Goal: Book appointment/travel/reservation

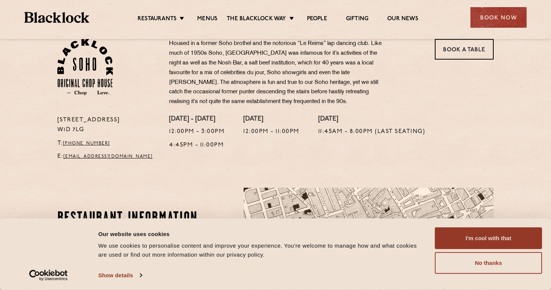
scroll to position [255, 0]
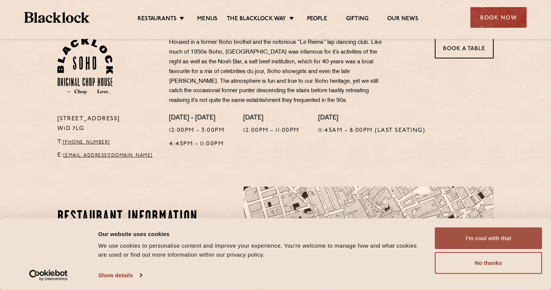
click at [511, 234] on button "I'm cool with that" at bounding box center [488, 239] width 107 height 22
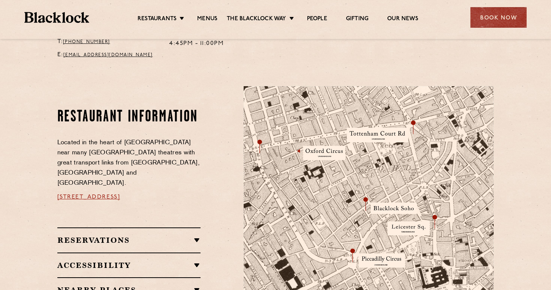
scroll to position [353, 0]
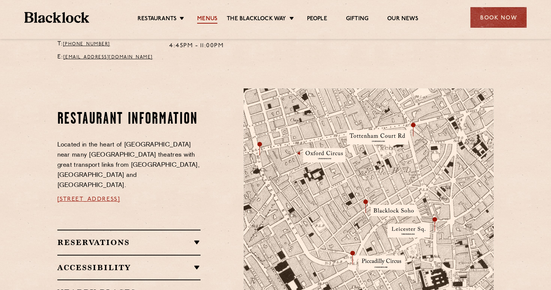
click at [210, 18] on link "Menus" at bounding box center [207, 19] width 20 height 8
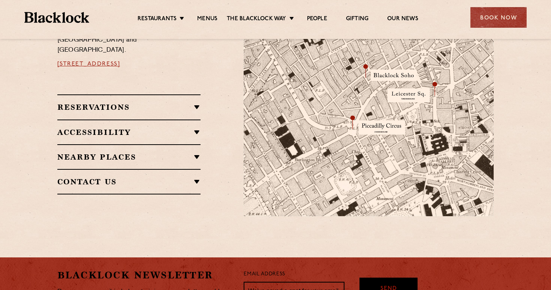
scroll to position [487, 0]
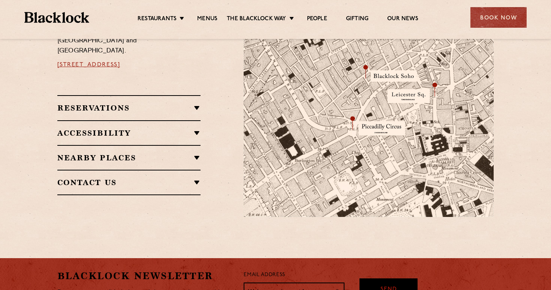
click at [199, 153] on h2 "Nearby Places" at bounding box center [129, 157] width 144 height 9
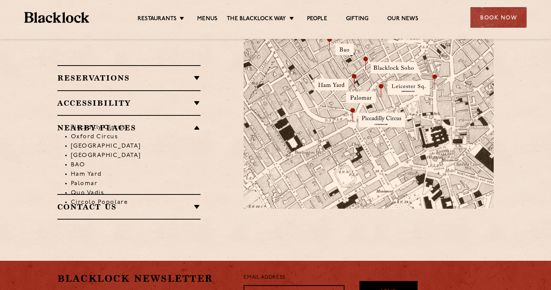
scroll to position [495, 0]
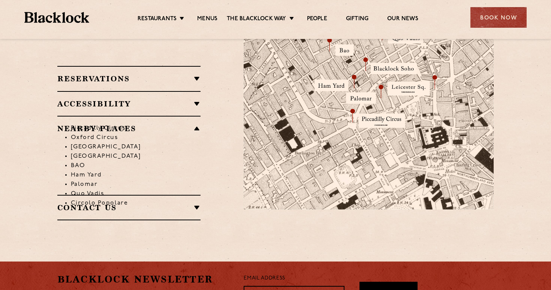
click at [72, 161] on li "BAO" at bounding box center [136, 165] width 130 height 9
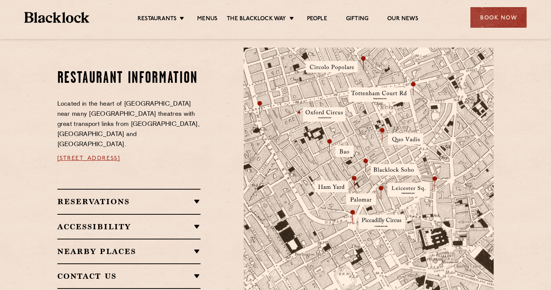
scroll to position [387, 0]
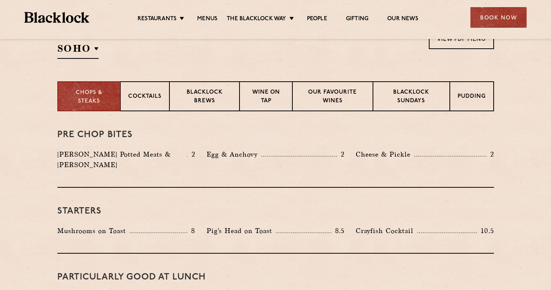
scroll to position [264, 0]
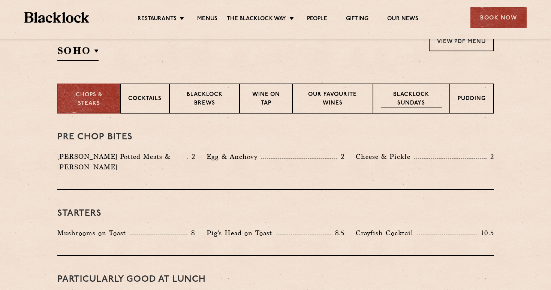
click at [418, 101] on p "Blacklock Sundays" at bounding box center [411, 100] width 61 height 18
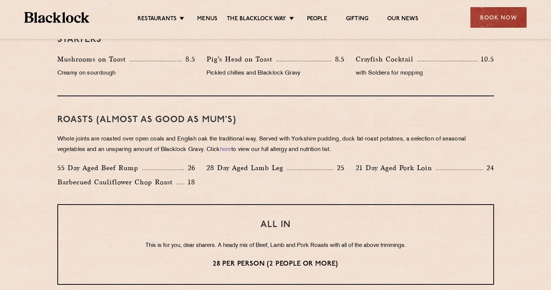
scroll to position [481, 0]
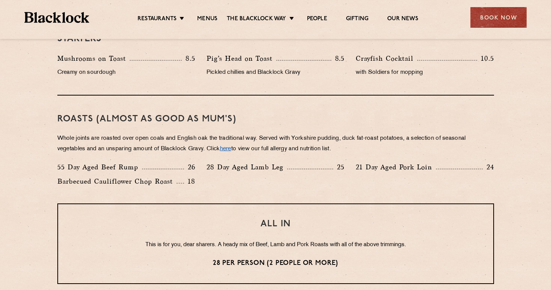
click at [231, 148] on link "here" at bounding box center [225, 149] width 11 height 6
click at [484, 17] on div "Book Now" at bounding box center [499, 17] width 56 height 21
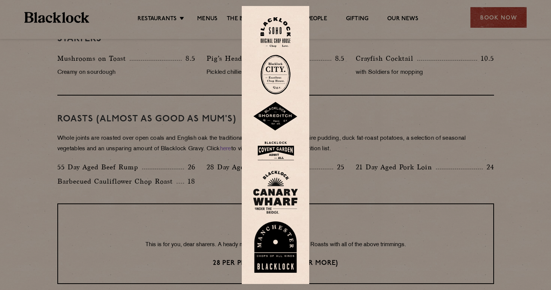
click at [497, 16] on div at bounding box center [275, 145] width 551 height 290
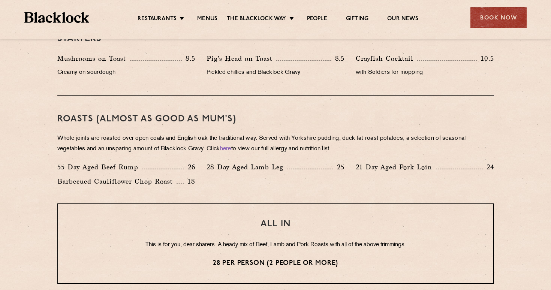
click at [497, 16] on div "Book Now" at bounding box center [499, 17] width 56 height 21
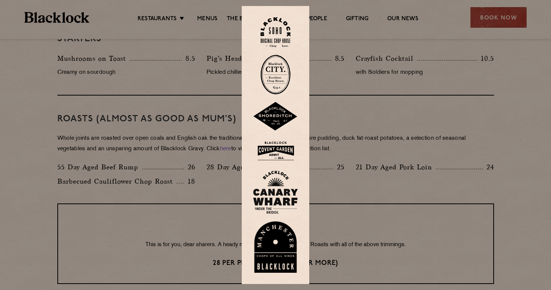
click at [281, 34] on img at bounding box center [276, 32] width 30 height 30
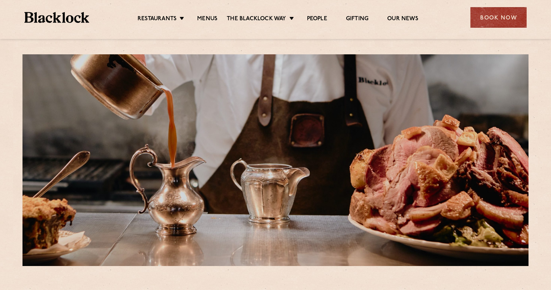
scroll to position [5, 0]
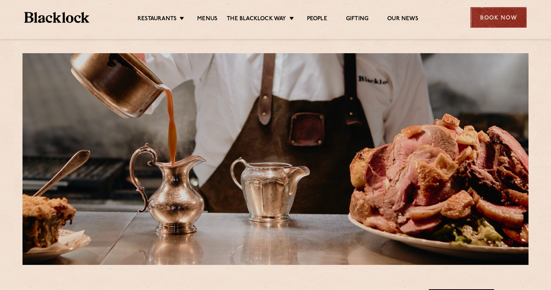
click at [477, 18] on div "Book Now" at bounding box center [499, 17] width 56 height 21
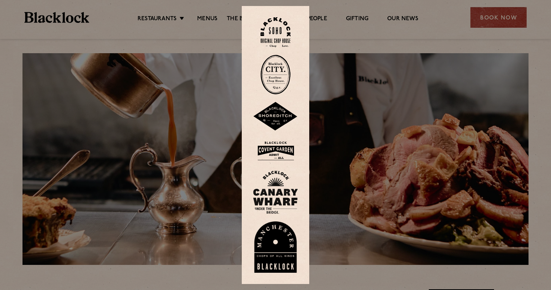
click at [276, 147] on img at bounding box center [275, 151] width 45 height 24
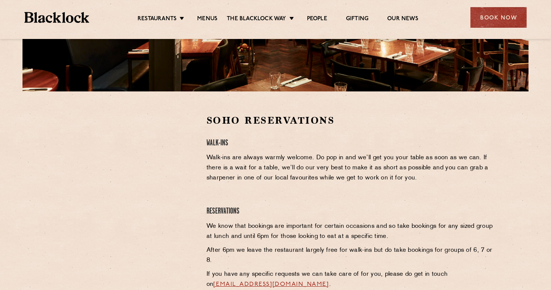
scroll to position [196, 0]
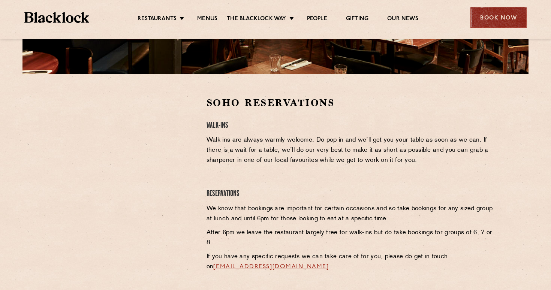
click at [484, 23] on div "Book Now" at bounding box center [499, 17] width 56 height 21
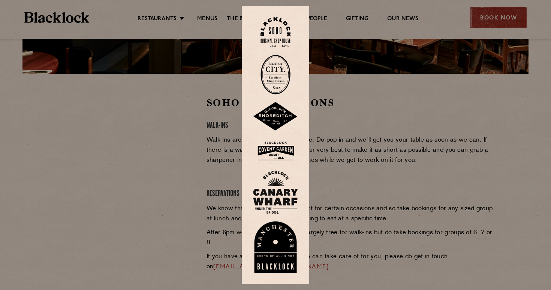
click at [484, 23] on div at bounding box center [275, 145] width 551 height 290
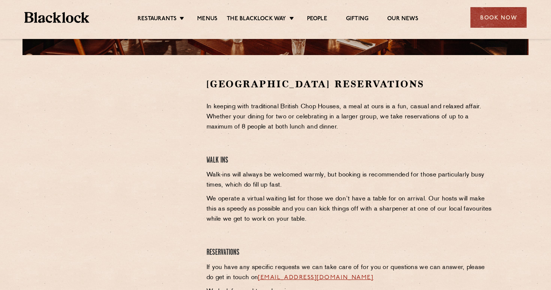
scroll to position [222, 0]
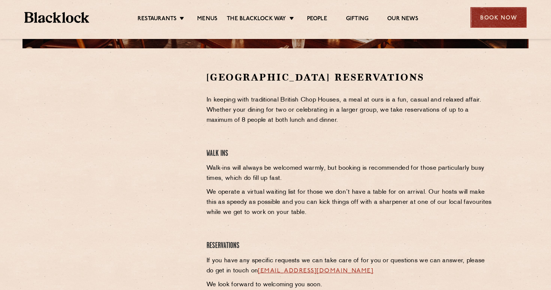
click at [483, 18] on div "Book Now" at bounding box center [499, 17] width 56 height 21
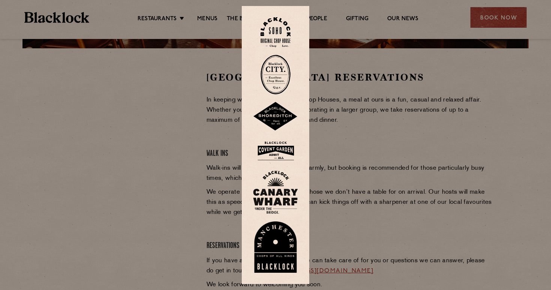
click at [69, 248] on div at bounding box center [275, 145] width 551 height 290
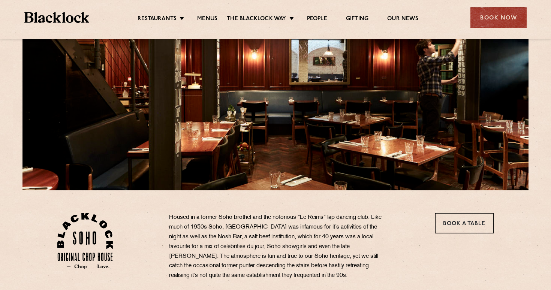
scroll to position [102, 0]
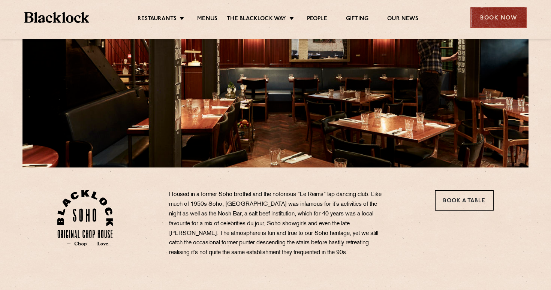
click at [504, 16] on div "Book Now" at bounding box center [499, 17] width 56 height 21
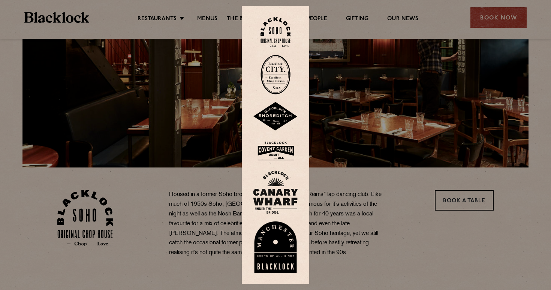
click at [286, 75] on img at bounding box center [276, 75] width 30 height 40
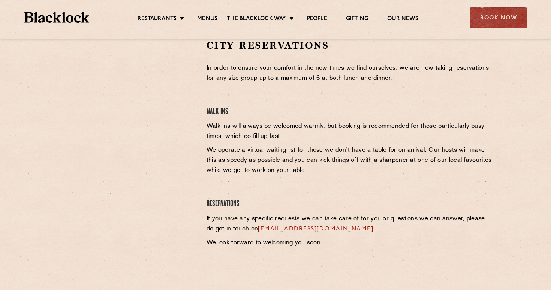
scroll to position [255, 0]
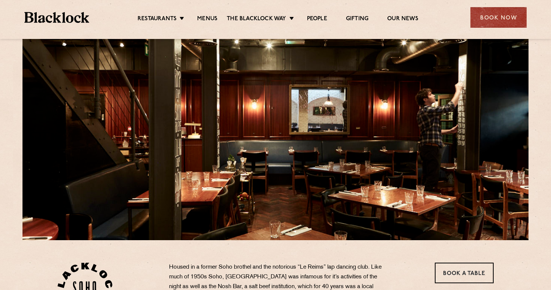
scroll to position [33, 0]
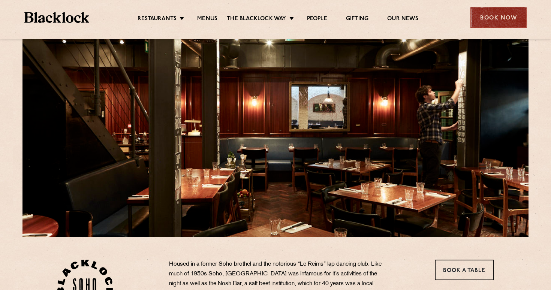
click at [511, 20] on div "Book Now" at bounding box center [499, 17] width 56 height 21
